Goal: Task Accomplishment & Management: Manage account settings

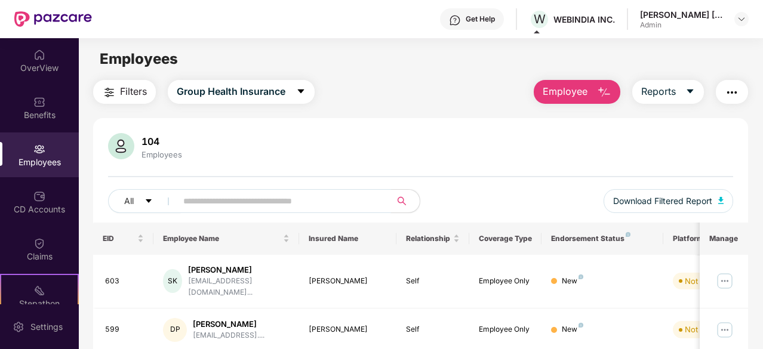
scroll to position [60, 0]
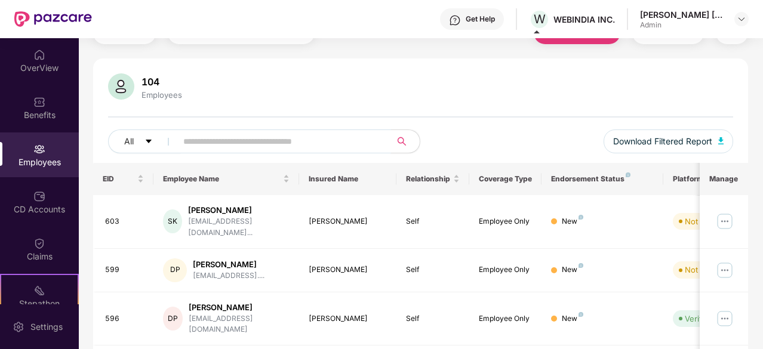
click at [209, 135] on input "text" at bounding box center [279, 141] width 192 height 18
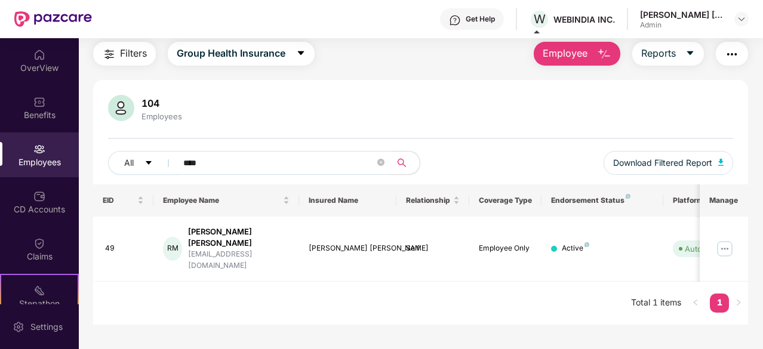
scroll to position [38, 0]
type input "****"
click at [668, 19] on div "[PERSON_NAME] [PERSON_NAME]" at bounding box center [682, 14] width 84 height 11
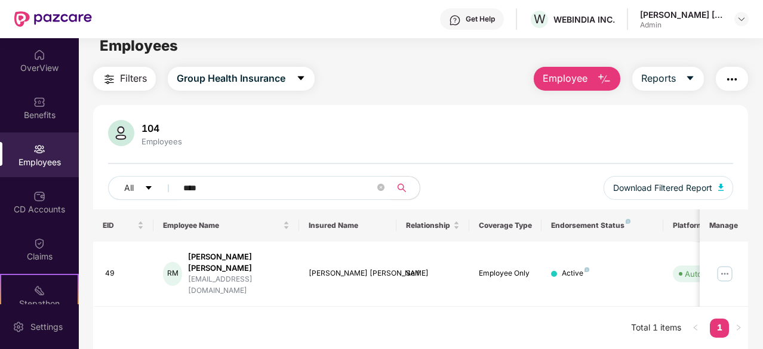
scroll to position [0, 0]
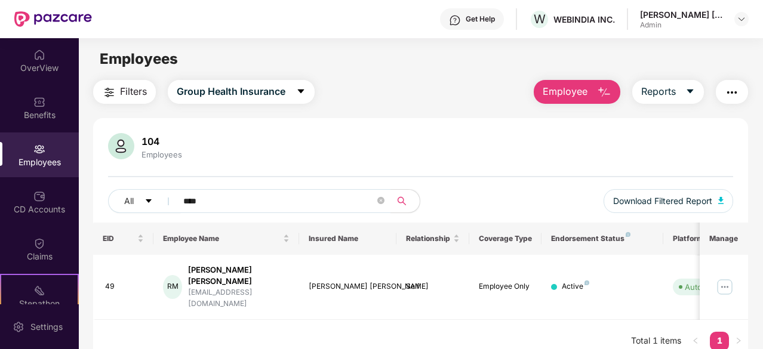
click at [657, 21] on div "Admin" at bounding box center [682, 25] width 84 height 10
click at [599, 18] on div "WEBINDIA INC." at bounding box center [583, 19] width 61 height 11
click at [679, 15] on div "[PERSON_NAME] [PERSON_NAME]" at bounding box center [682, 14] width 84 height 11
click at [732, 21] on div "[PERSON_NAME] [PERSON_NAME] Admin" at bounding box center [694, 19] width 109 height 21
click at [739, 14] on img at bounding box center [741, 19] width 10 height 10
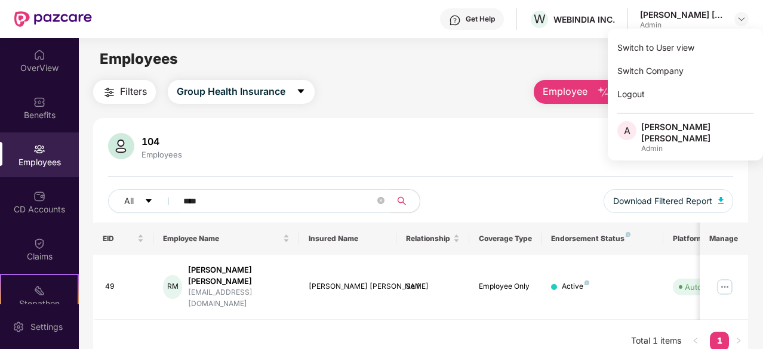
click at [345, 145] on div "104 Employees" at bounding box center [420, 147] width 625 height 29
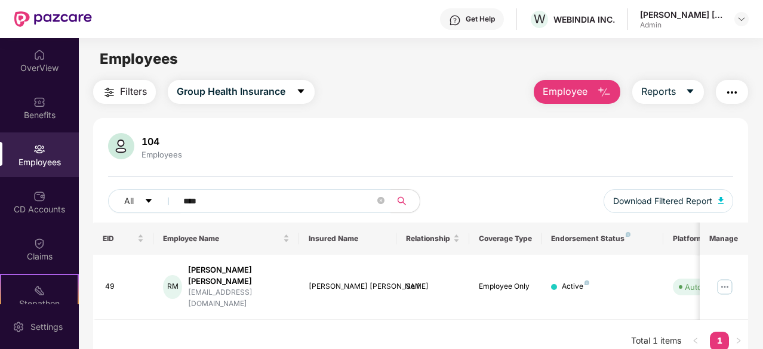
click at [38, 132] on div "OverView Benefits Employees CD Accounts Claims Stepathon New Challenge Endorsem…" at bounding box center [39, 171] width 79 height 266
click at [41, 113] on div "Benefits" at bounding box center [39, 115] width 79 height 12
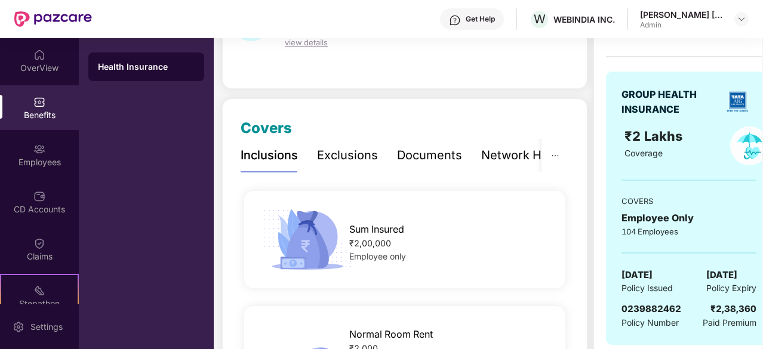
scroll to position [119, 0]
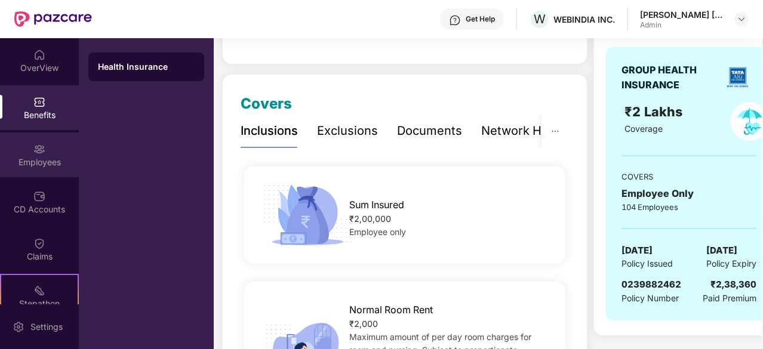
click at [63, 162] on div "Employees" at bounding box center [39, 162] width 79 height 12
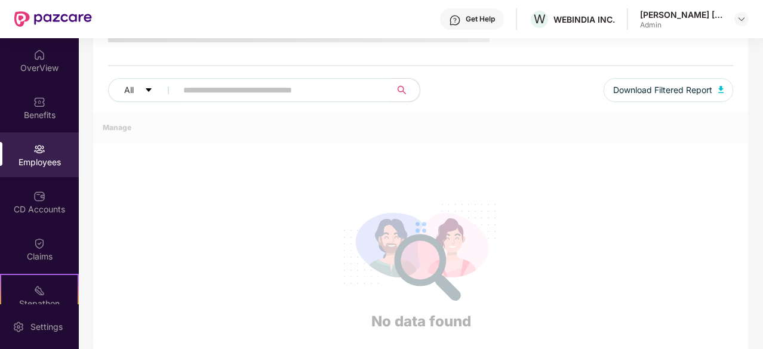
scroll to position [119, 0]
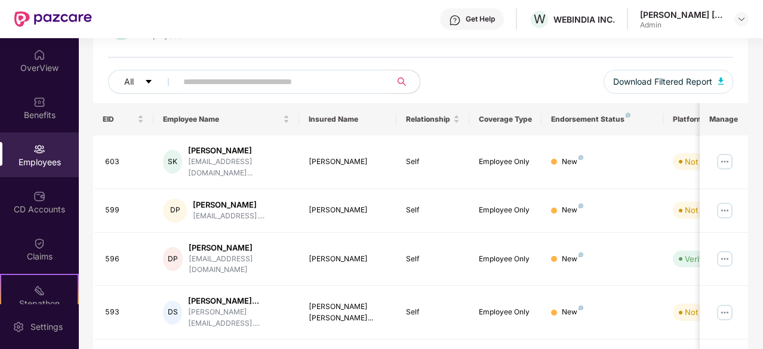
click at [286, 76] on input "text" at bounding box center [279, 82] width 192 height 18
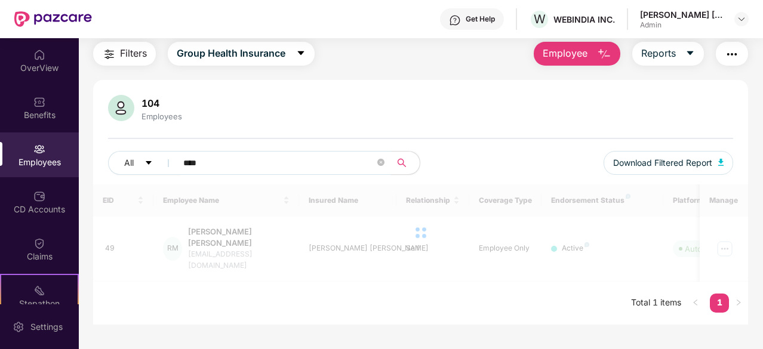
scroll to position [38, 0]
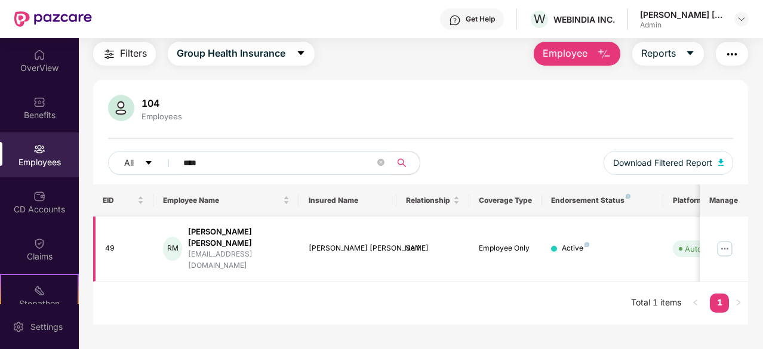
type input "****"
click at [728, 239] on img at bounding box center [724, 248] width 19 height 19
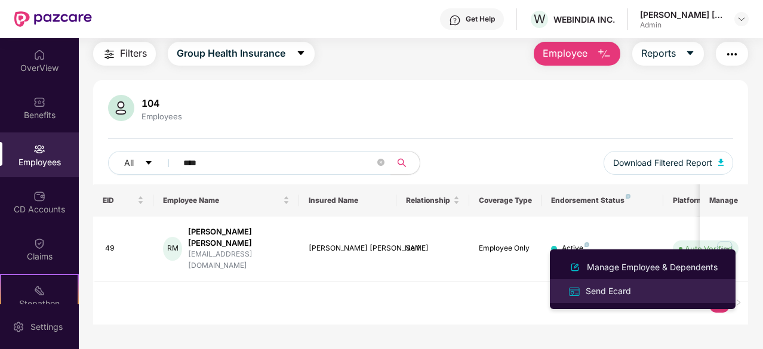
click at [605, 291] on div "Send Ecard" at bounding box center [608, 291] width 50 height 13
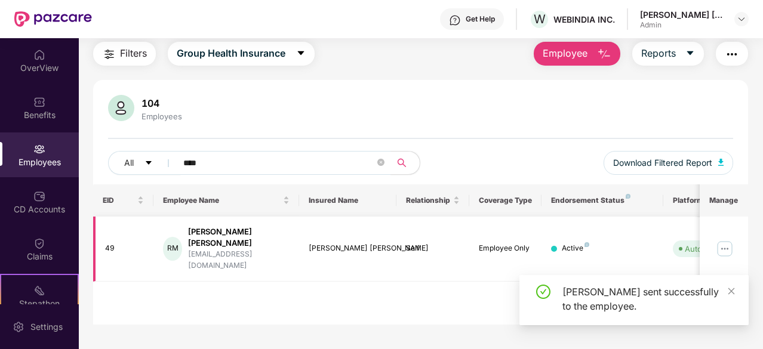
click at [723, 239] on img at bounding box center [724, 248] width 19 height 19
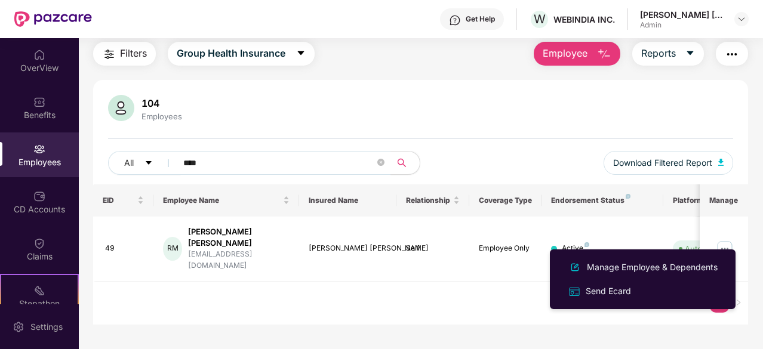
click at [417, 295] on div "EID Employee Name Insured Name Relationship Coverage Type Endorsement Status Pl…" at bounding box center [420, 254] width 655 height 140
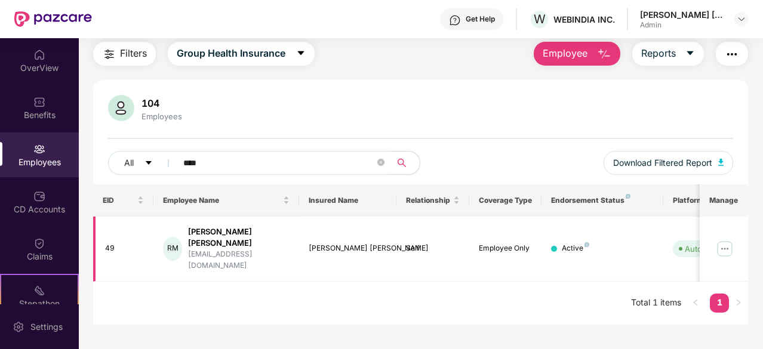
click at [725, 241] on img at bounding box center [724, 248] width 19 height 19
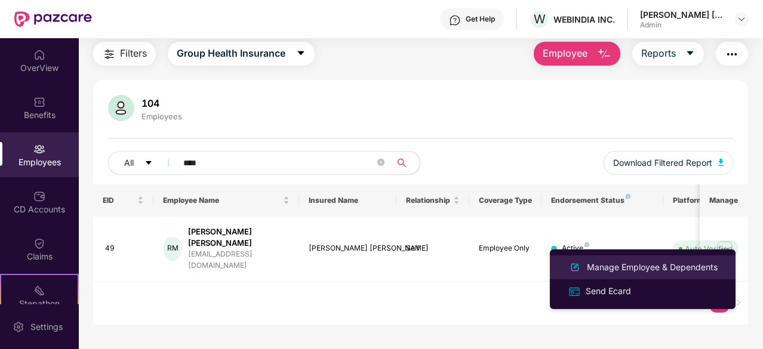
click at [665, 266] on div "Manage Employee & Dependents" at bounding box center [651, 267] width 135 height 13
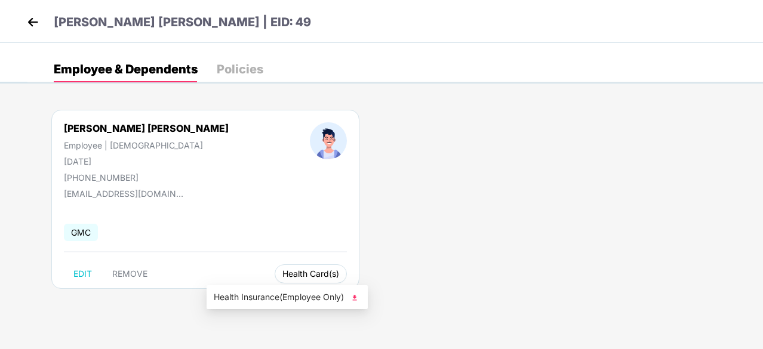
click at [282, 271] on span "Health Card(s)" at bounding box center [310, 274] width 57 height 6
click at [356, 297] on img at bounding box center [355, 298] width 12 height 12
